Goal: Transaction & Acquisition: Subscribe to service/newsletter

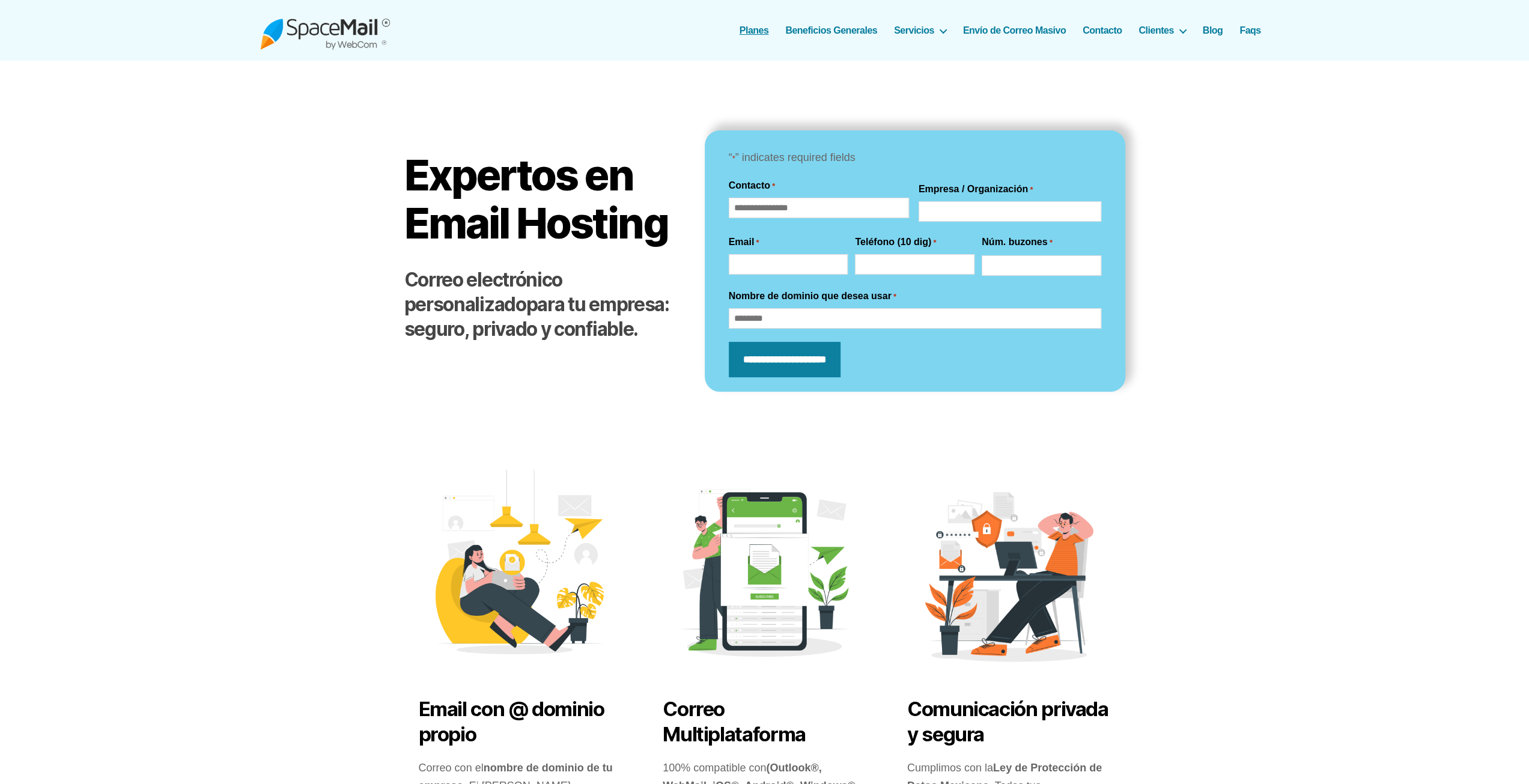
click at [760, 30] on link "Planes" at bounding box center [754, 30] width 30 height 11
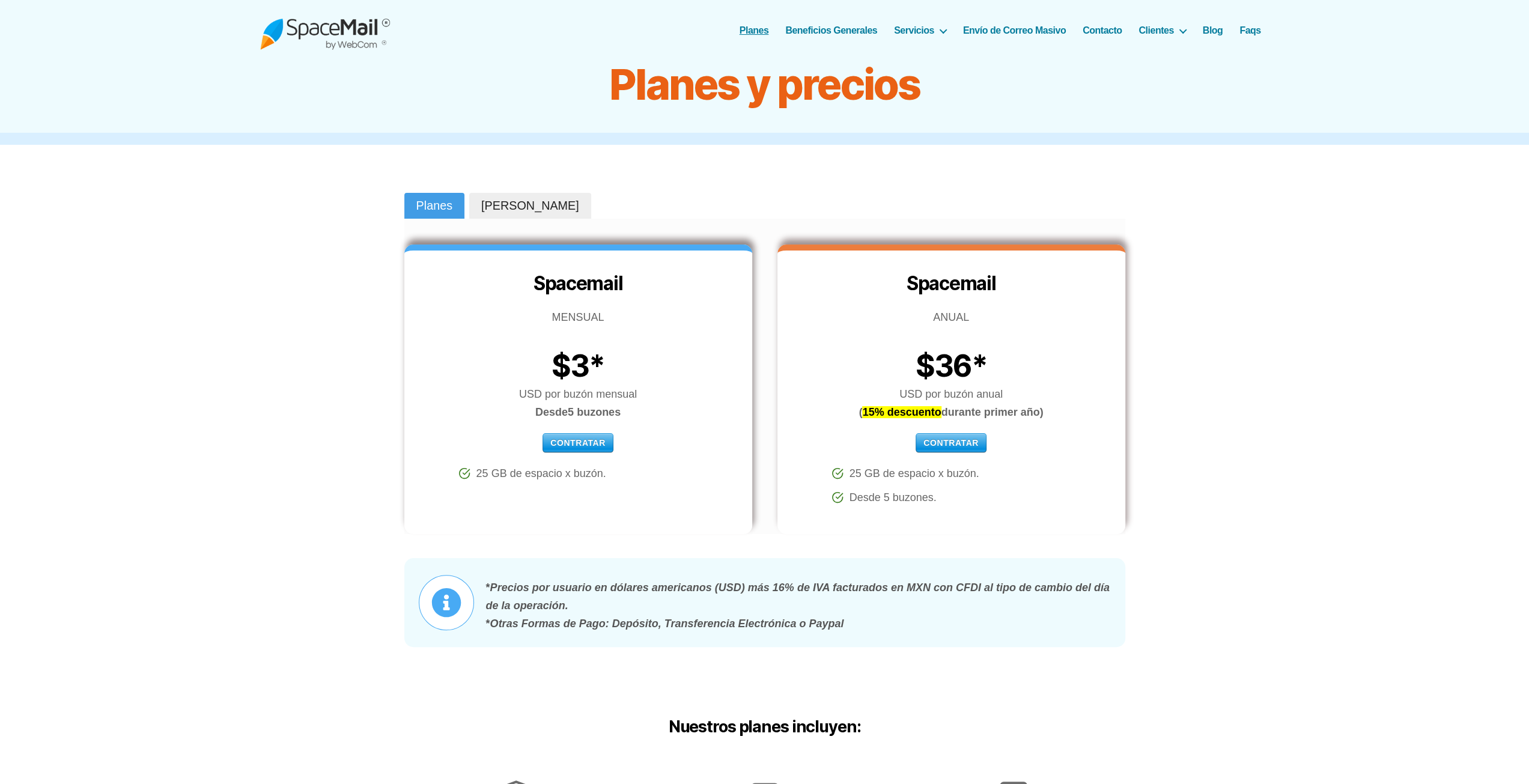
click at [520, 204] on span "Quiero Cotizar" at bounding box center [530, 205] width 98 height 17
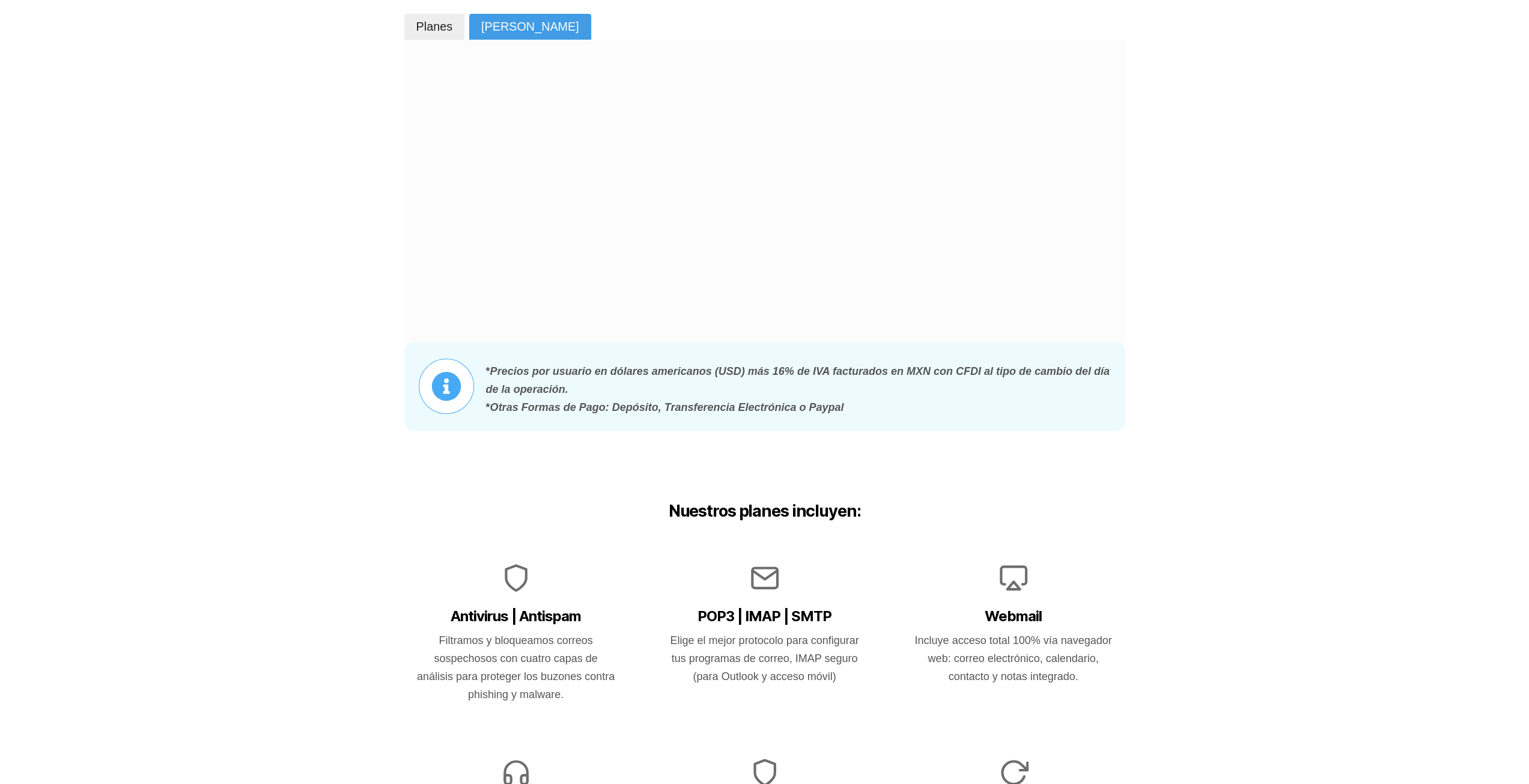
scroll to position [180, 0]
